Goal: Transaction & Acquisition: Purchase product/service

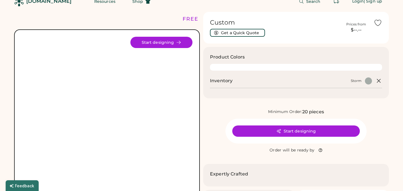
scroll to position [12, 0]
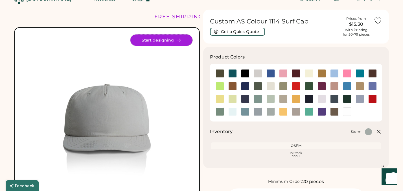
drag, startPoint x: 182, startPoint y: 42, endPoint x: 187, endPoint y: 61, distance: 19.9
click at [187, 61] on div "Front Back Start designing" at bounding box center [107, 125] width 186 height 196
click at [233, 72] on div at bounding box center [232, 73] width 8 height 8
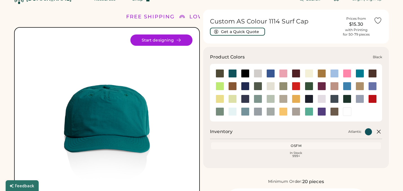
click at [247, 73] on div at bounding box center [245, 73] width 8 height 8
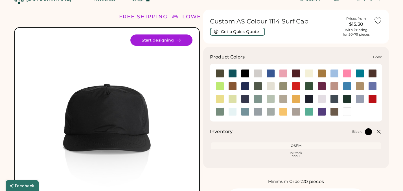
click at [262, 74] on div at bounding box center [258, 73] width 8 height 8
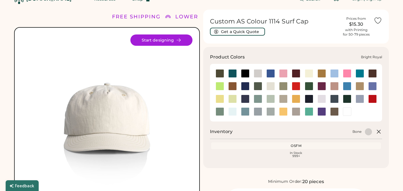
click at [270, 74] on div at bounding box center [270, 73] width 8 height 8
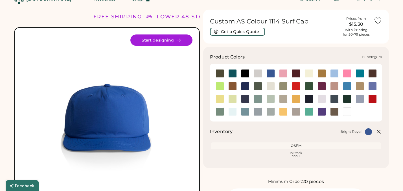
click at [284, 75] on div at bounding box center [283, 73] width 8 height 8
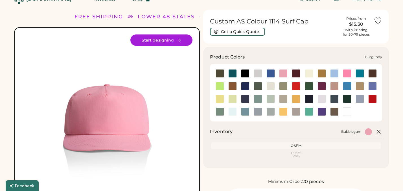
click at [297, 73] on div at bounding box center [296, 73] width 8 height 8
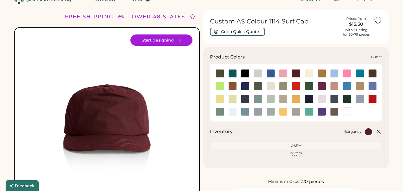
click at [308, 74] on div at bounding box center [309, 73] width 8 height 8
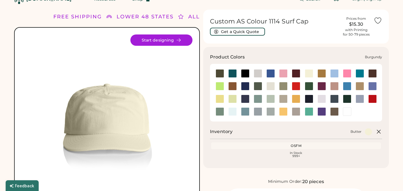
click at [298, 74] on div at bounding box center [296, 73] width 8 height 8
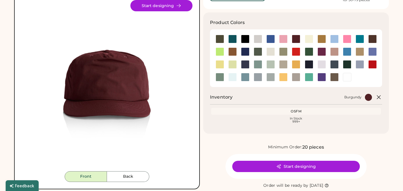
scroll to position [42, 0]
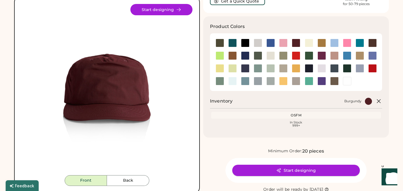
click at [263, 173] on button "Start designing" at bounding box center [296, 169] width 128 height 11
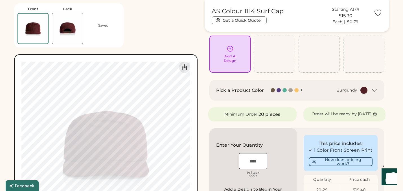
scroll to position [37, 0]
click at [71, 37] on img at bounding box center [67, 28] width 30 height 30
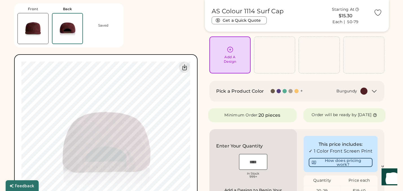
click at [36, 35] on img at bounding box center [33, 28] width 30 height 30
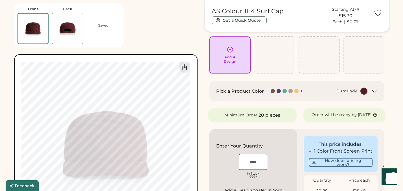
click at [229, 59] on div "Add A Design" at bounding box center [230, 59] width 13 height 9
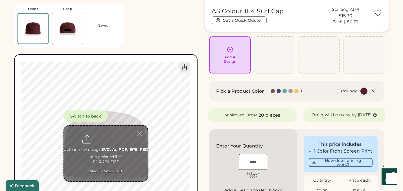
click at [100, 142] on input "file" at bounding box center [106, 153] width 84 height 55
type input "**********"
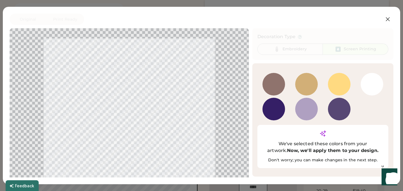
scroll to position [14, 0]
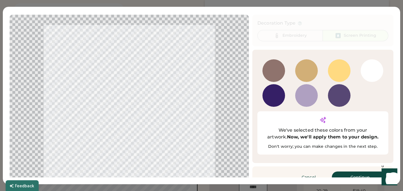
click at [356, 171] on button "Continue" at bounding box center [360, 176] width 56 height 11
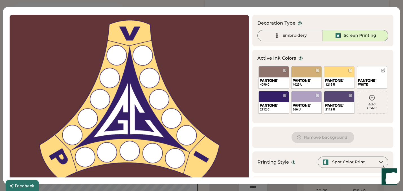
click at [151, 107] on div at bounding box center [129, 100] width 229 height 160
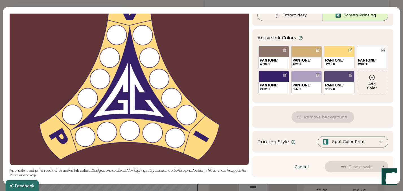
click at [340, 142] on div "Spot Color Print" at bounding box center [348, 142] width 33 height 6
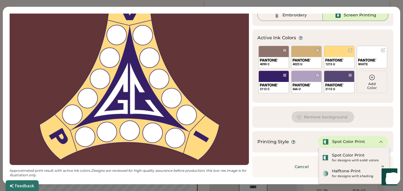
click at [308, 131] on div "Printing Style Spot Color Print" at bounding box center [322, 141] width 141 height 21
click at [306, 145] on div "Printing Style Spot Color Print" at bounding box center [322, 141] width 131 height 11
click at [326, 131] on div "Printing Style Spot Color Print" at bounding box center [322, 141] width 141 height 21
click at [383, 127] on div "Remove background" at bounding box center [322, 116] width 141 height 21
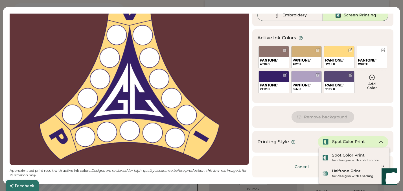
click at [381, 142] on icon at bounding box center [380, 141] width 5 height 5
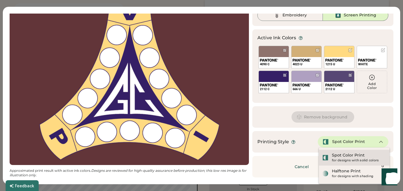
click at [359, 158] on div "for designs with solid colors" at bounding box center [359, 160] width 54 height 5
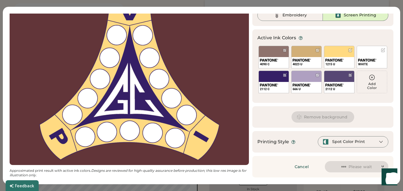
scroll to position [0, 0]
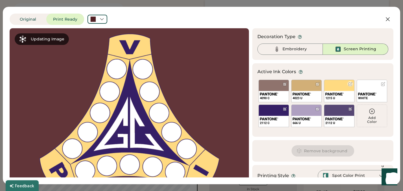
click at [299, 51] on div "Embroidery" at bounding box center [294, 49] width 24 height 6
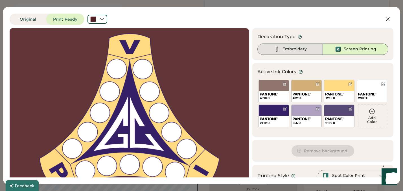
click at [299, 51] on div "Embroidery" at bounding box center [294, 49] width 24 height 6
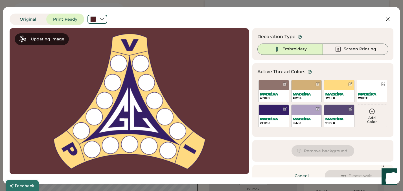
scroll to position [9, 0]
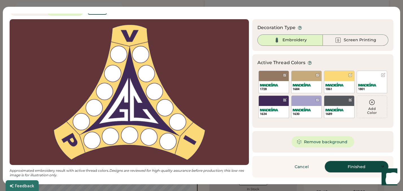
click at [343, 162] on button "Finished" at bounding box center [356, 166] width 63 height 11
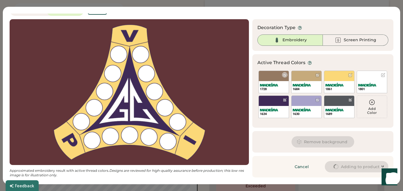
type input "****"
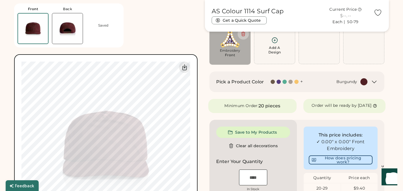
type input "****"
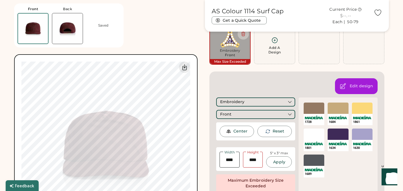
type input "****"
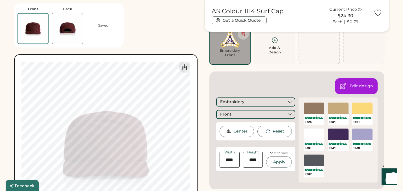
type input "****"
click at [197, 102] on div "Switch to back Upload new design SVG, Ai, PDF, EPS, PSD Non-preferred files: PN…" at bounding box center [105, 145] width 183 height 183
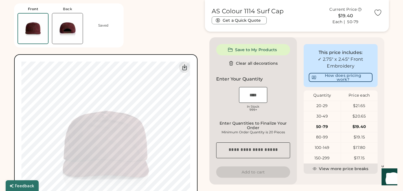
scroll to position [131, 0]
